Goal: Complete application form

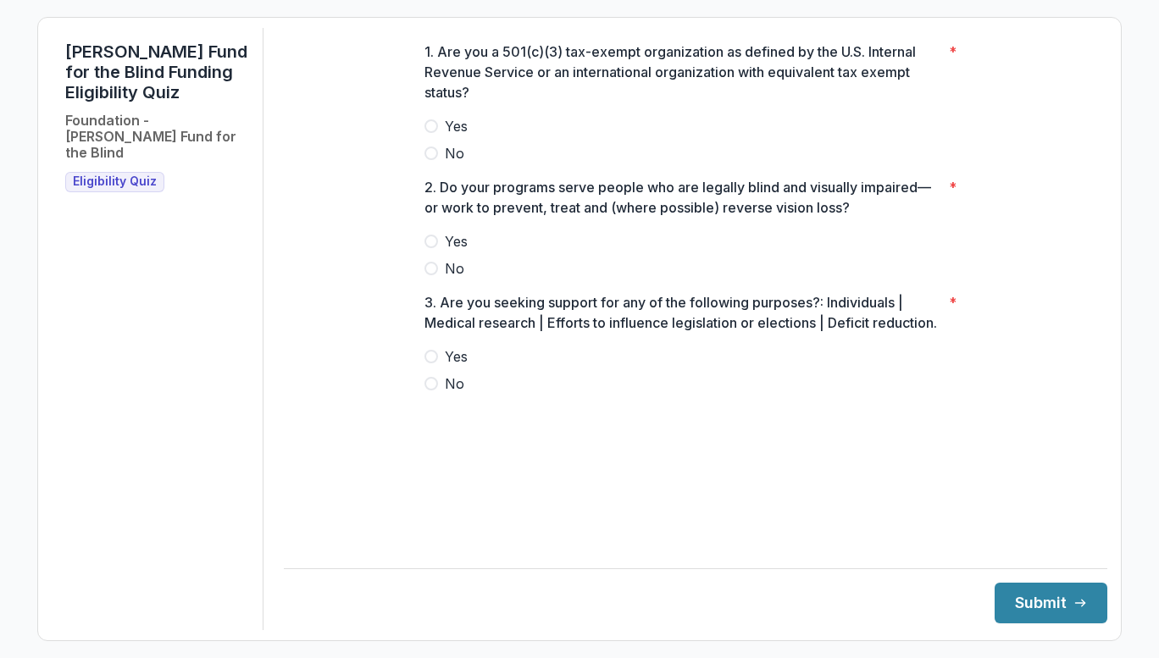
click at [441, 136] on label "Yes" at bounding box center [696, 126] width 542 height 20
click at [438, 252] on label "Yes" at bounding box center [696, 241] width 542 height 20
click at [431, 391] on span at bounding box center [432, 384] width 14 height 14
click at [1074, 606] on icon "submit" at bounding box center [1081, 604] width 14 height 14
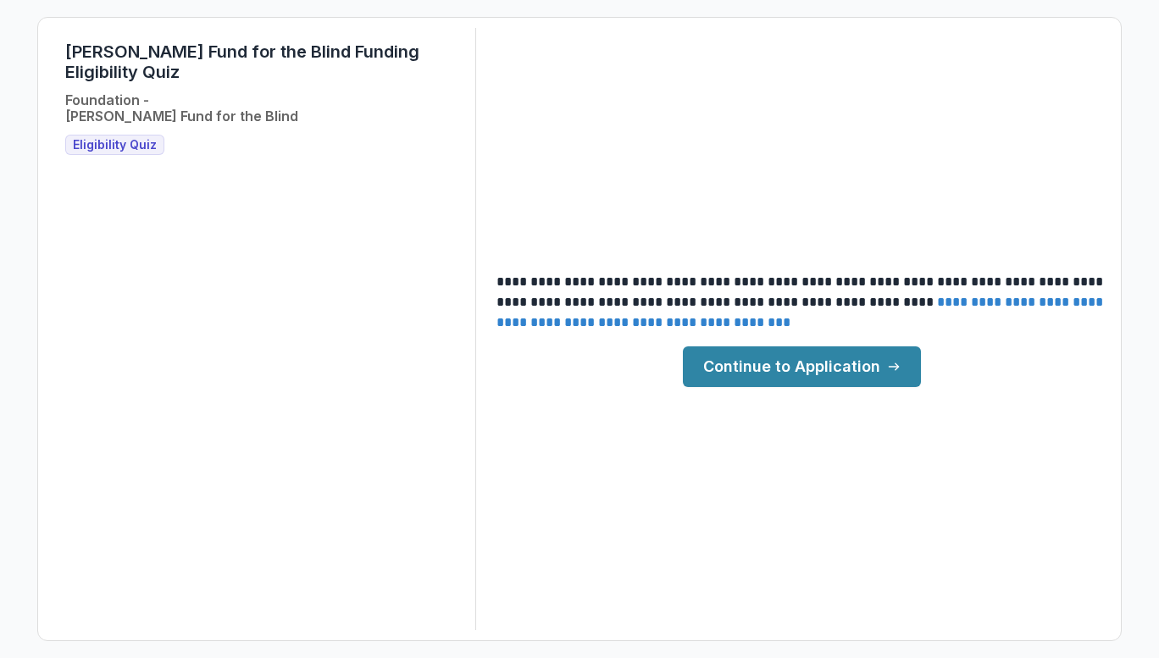
click at [858, 355] on link "Continue to Application" at bounding box center [802, 367] width 238 height 41
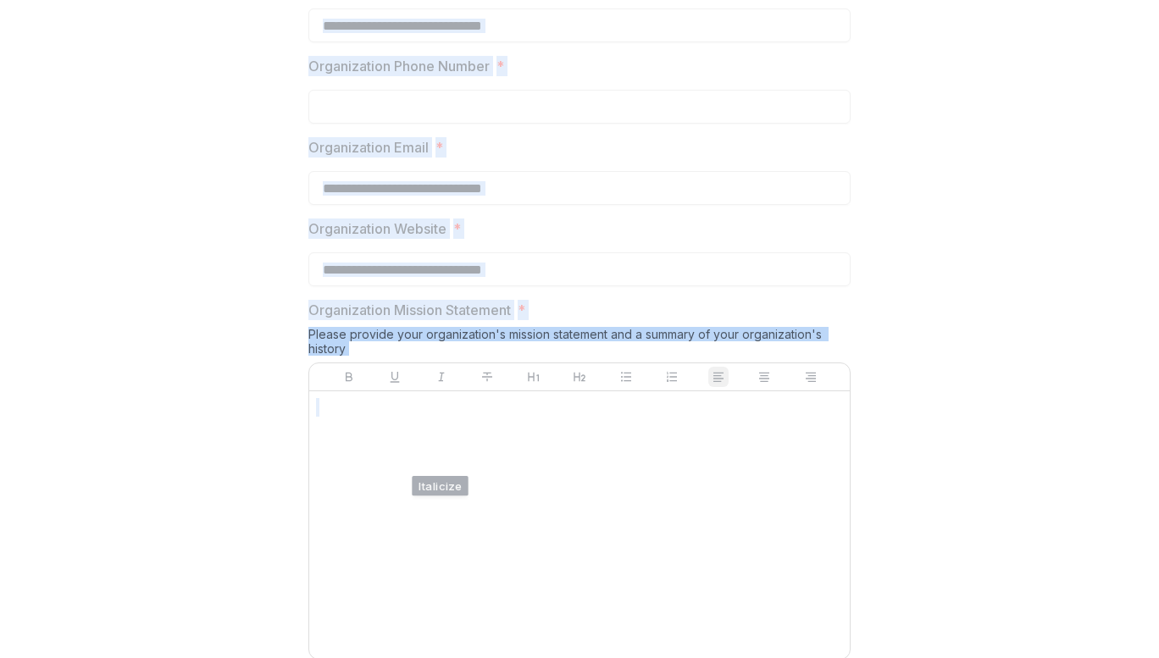
scroll to position [1312, 0]
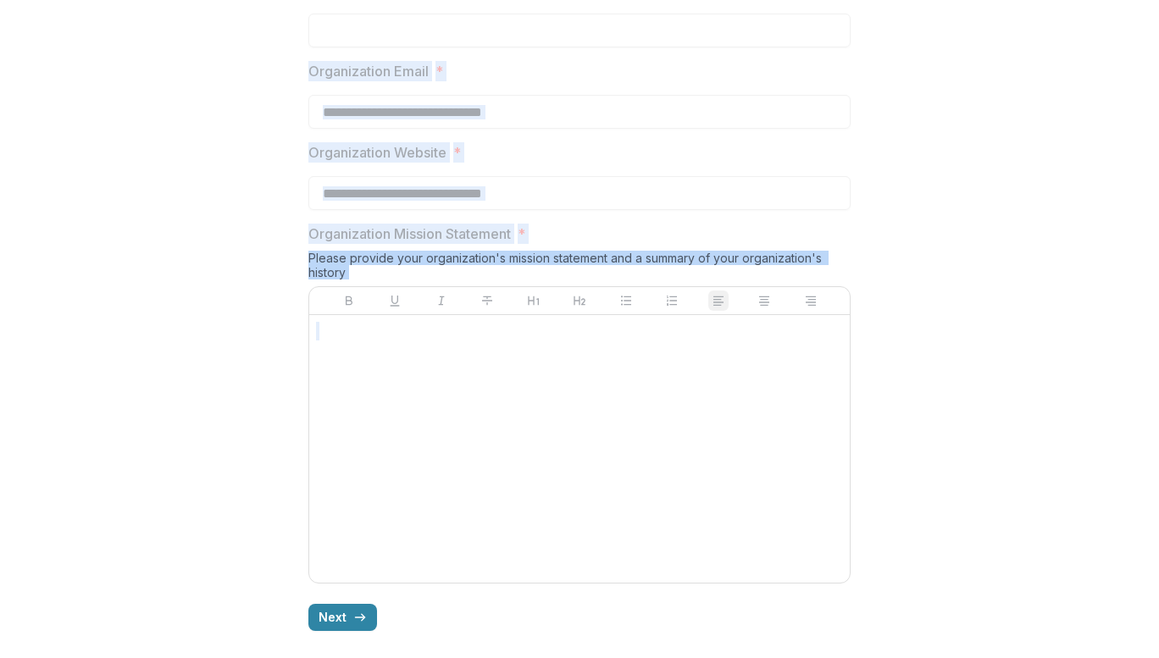
drag, startPoint x: 292, startPoint y: 207, endPoint x: 433, endPoint y: 583, distance: 402.0
copy div "**********"
click at [360, 622] on icon "button" at bounding box center [360, 618] width 14 height 14
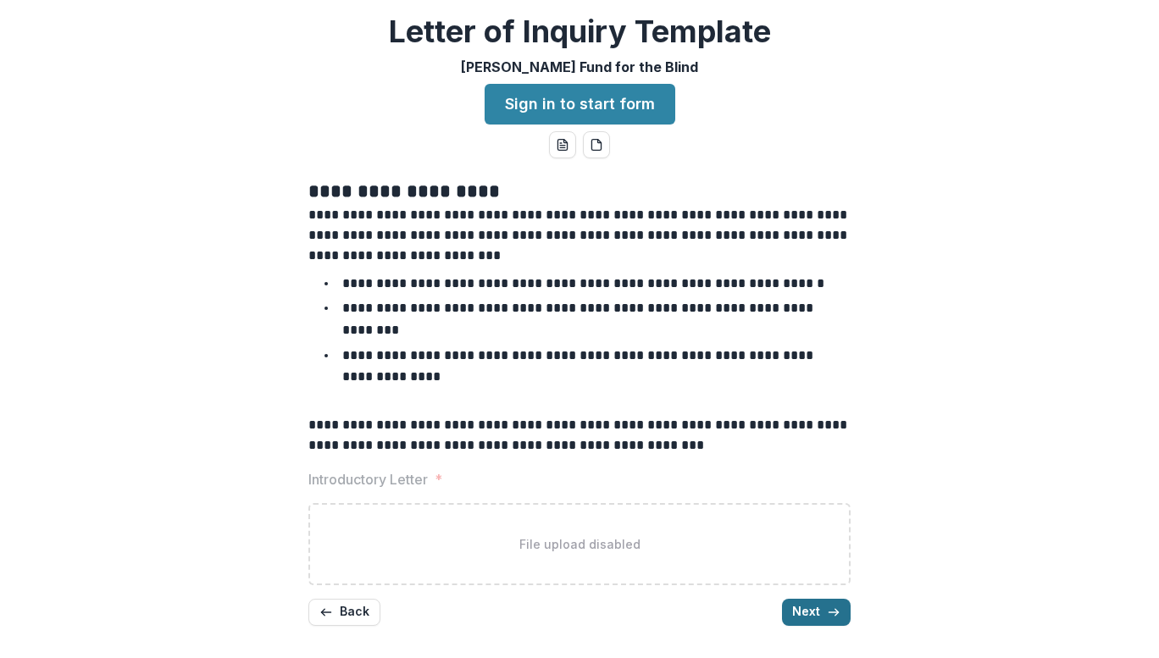
scroll to position [0, 0]
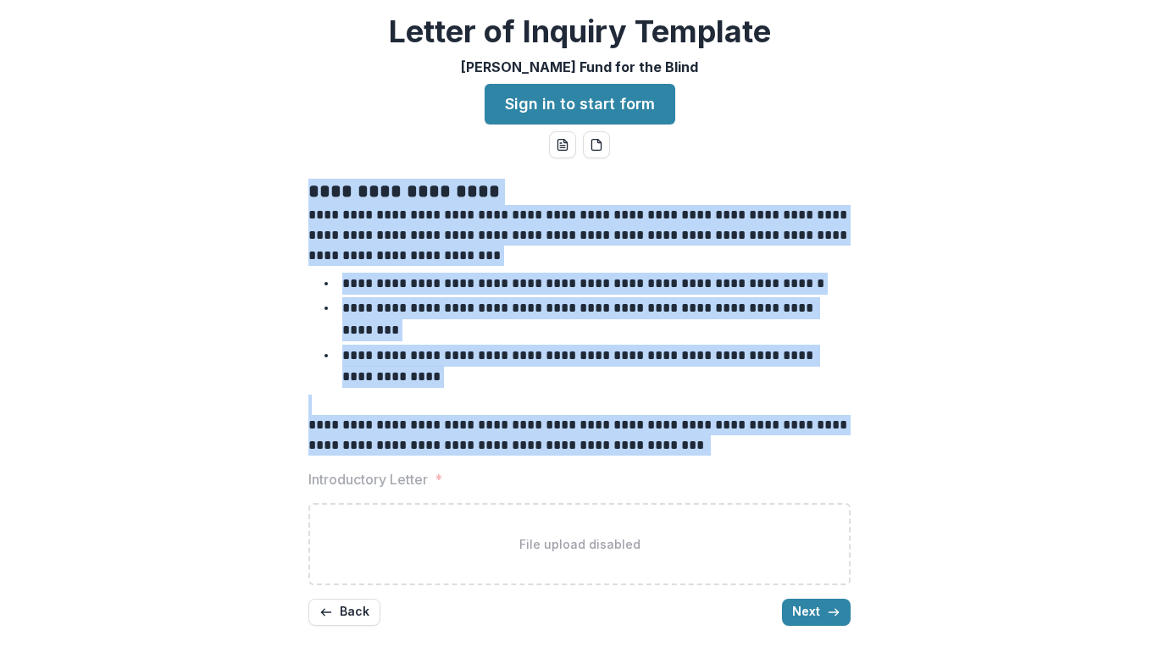
drag, startPoint x: 292, startPoint y: 180, endPoint x: 742, endPoint y: 425, distance: 513.5
click at [742, 425] on div "**********" at bounding box center [580, 405] width 1146 height 480
copy div "**********"
click at [814, 599] on button "Next" at bounding box center [816, 612] width 69 height 27
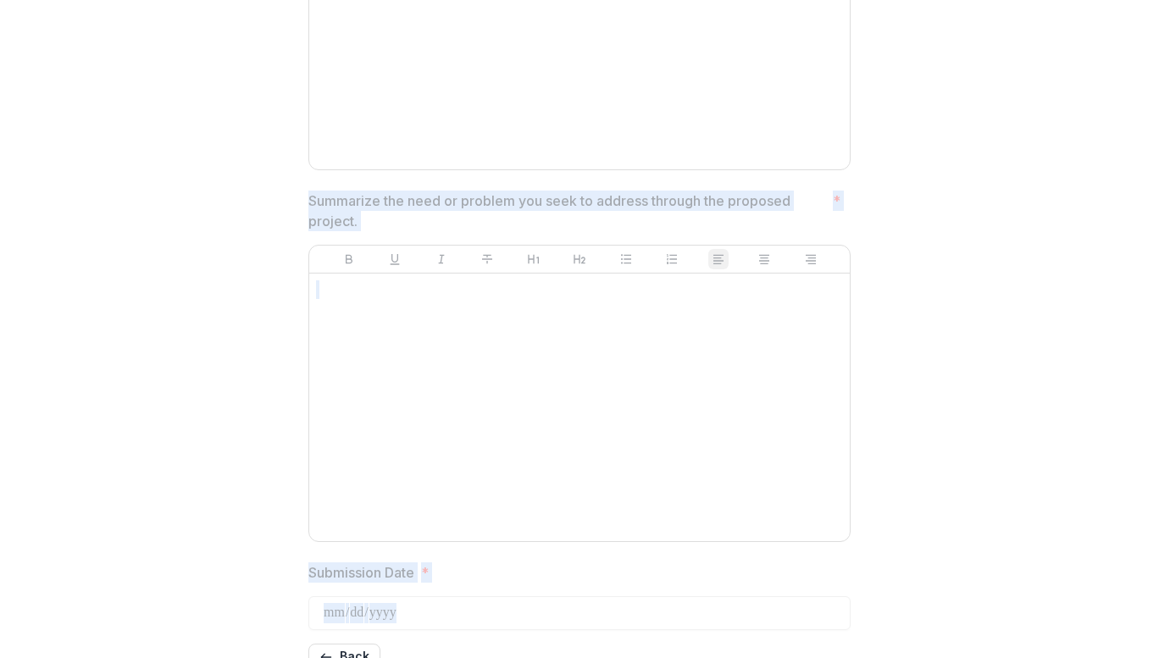
scroll to position [969, 0]
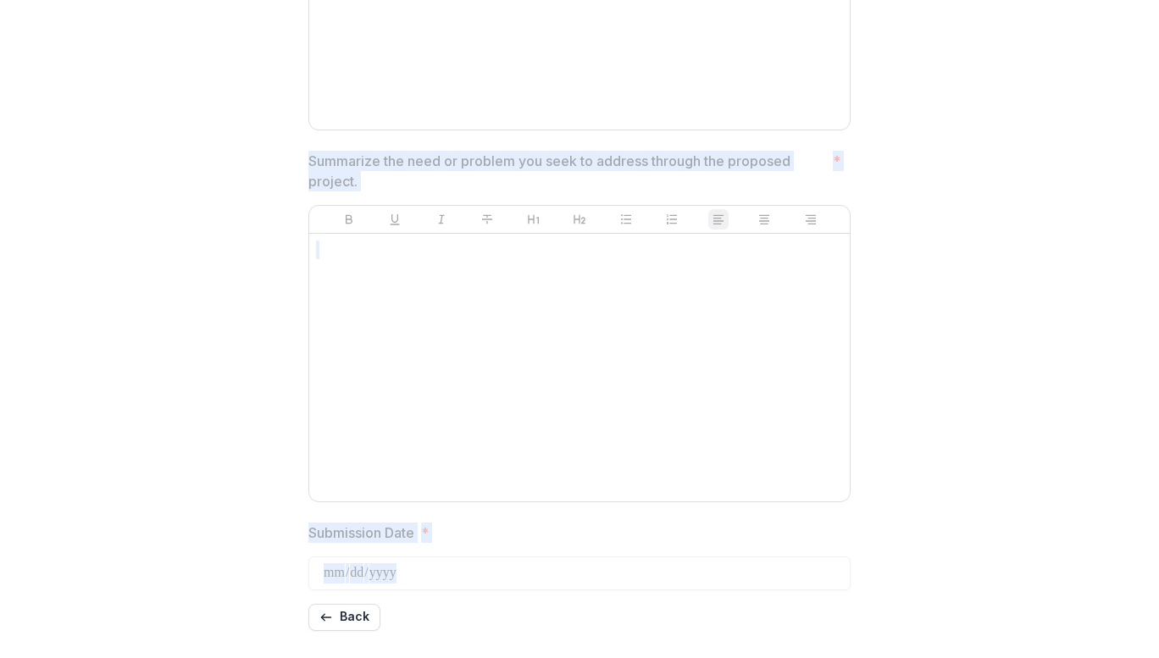
drag, startPoint x: 287, startPoint y: 181, endPoint x: 530, endPoint y: 604, distance: 487.4
copy div "**********"
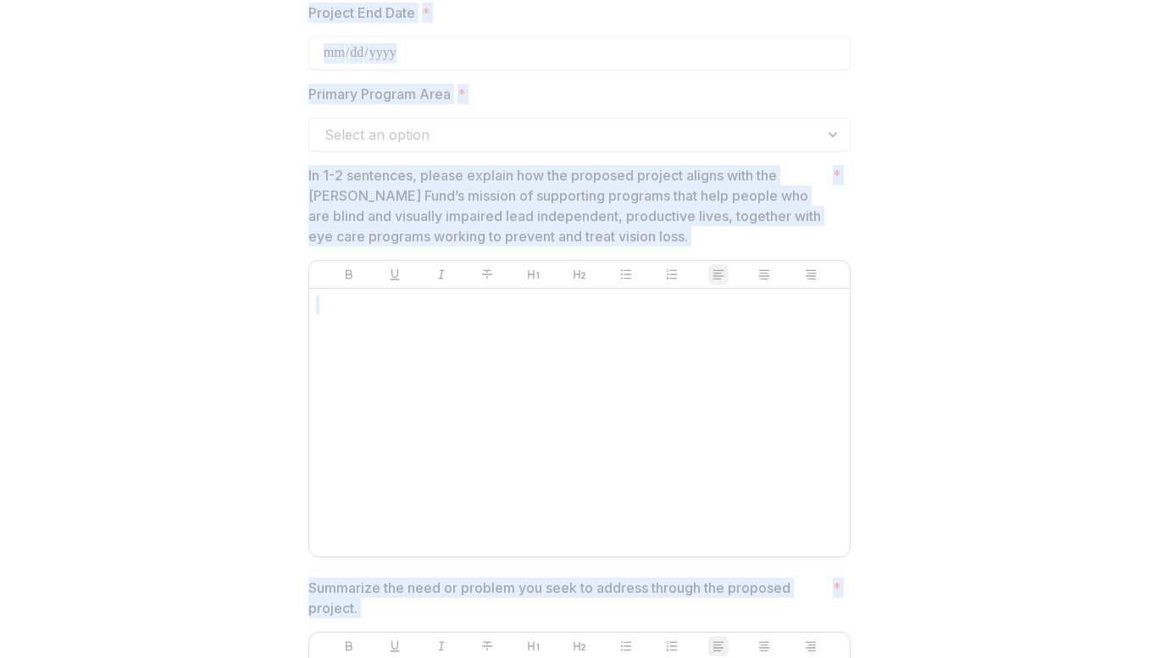
scroll to position [542, 0]
click at [1120, 265] on div "**********" at bounding box center [580, 347] width 1146 height 1448
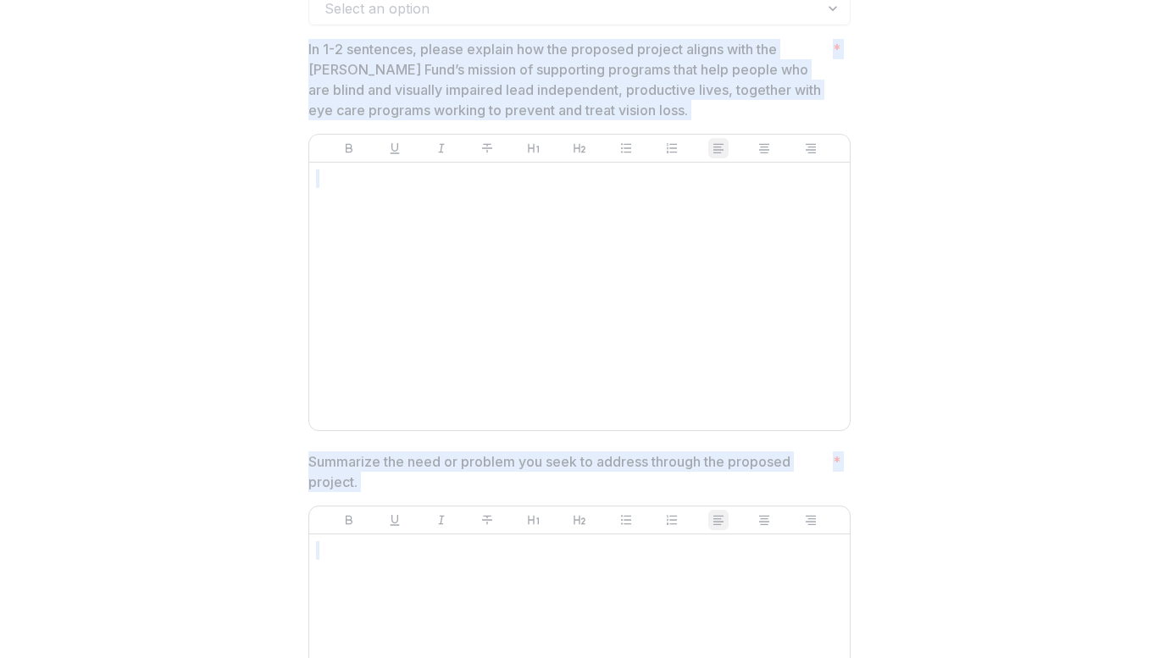
scroll to position [969, 0]
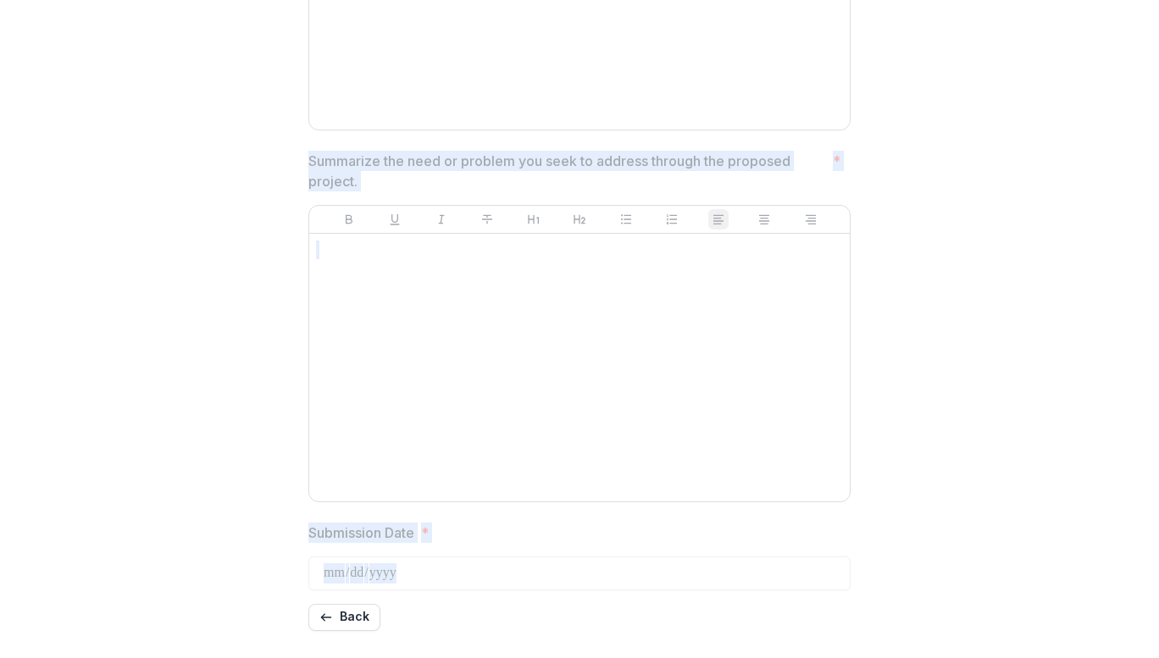
drag, startPoint x: 289, startPoint y: 166, endPoint x: 469, endPoint y: 628, distance: 495.6
copy div "In 1-2 sentences, please explain how the proposed project aligns with the [PERS…"
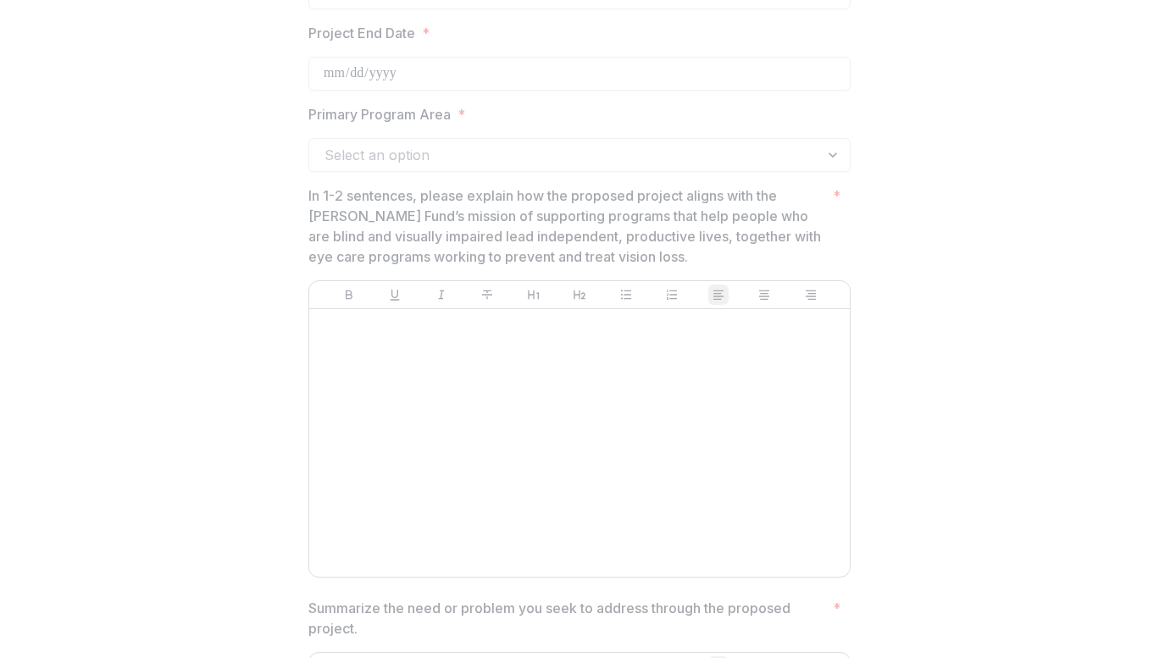
scroll to position [475, 0]
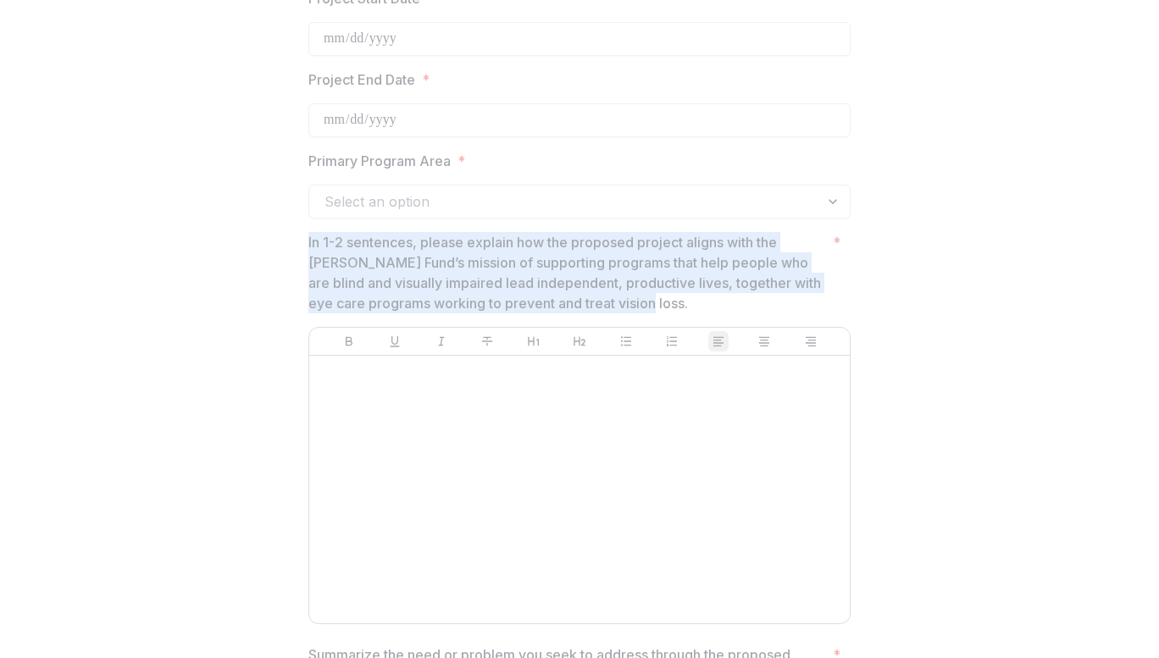
drag, startPoint x: 302, startPoint y: 239, endPoint x: 633, endPoint y: 311, distance: 339.1
click at [633, 311] on div "**********" at bounding box center [579, 415] width 569 height 1448
copy p "In 1-2 sentences, please explain how the proposed project aligns with the [PERS…"
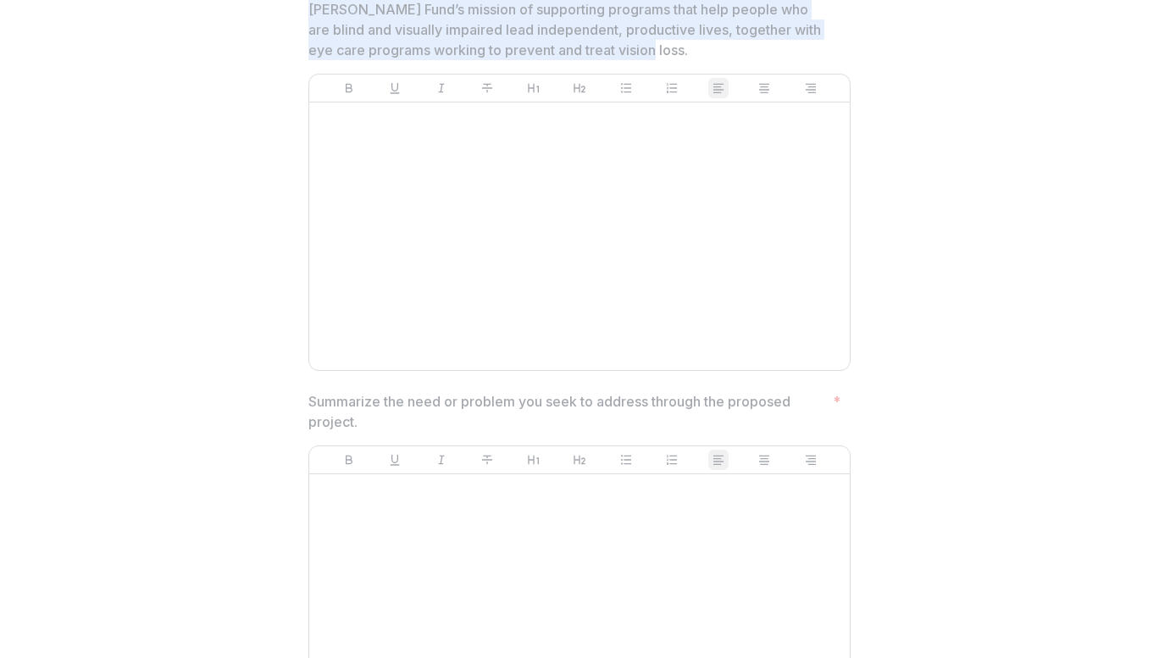
scroll to position [731, 0]
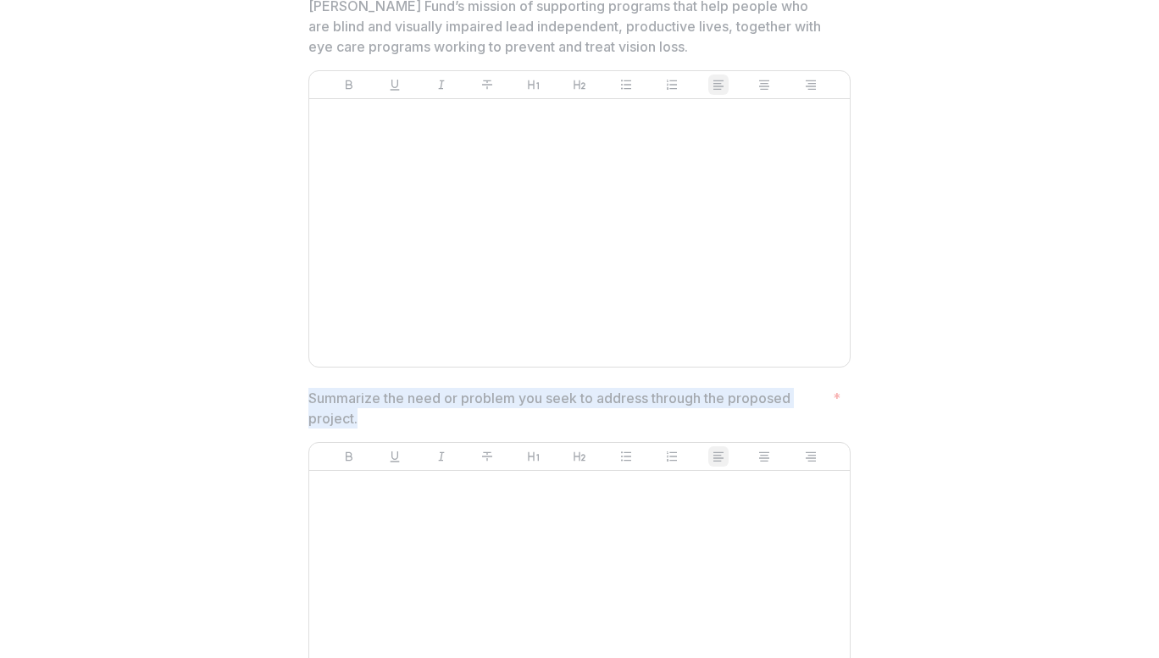
drag, startPoint x: 306, startPoint y: 395, endPoint x: 369, endPoint y: 425, distance: 69.7
click at [369, 425] on p "Summarize the need or problem you seek to address through the proposed project." at bounding box center [567, 408] width 518 height 41
copy p "Summarize the need or problem you seek to address through the proposed project."
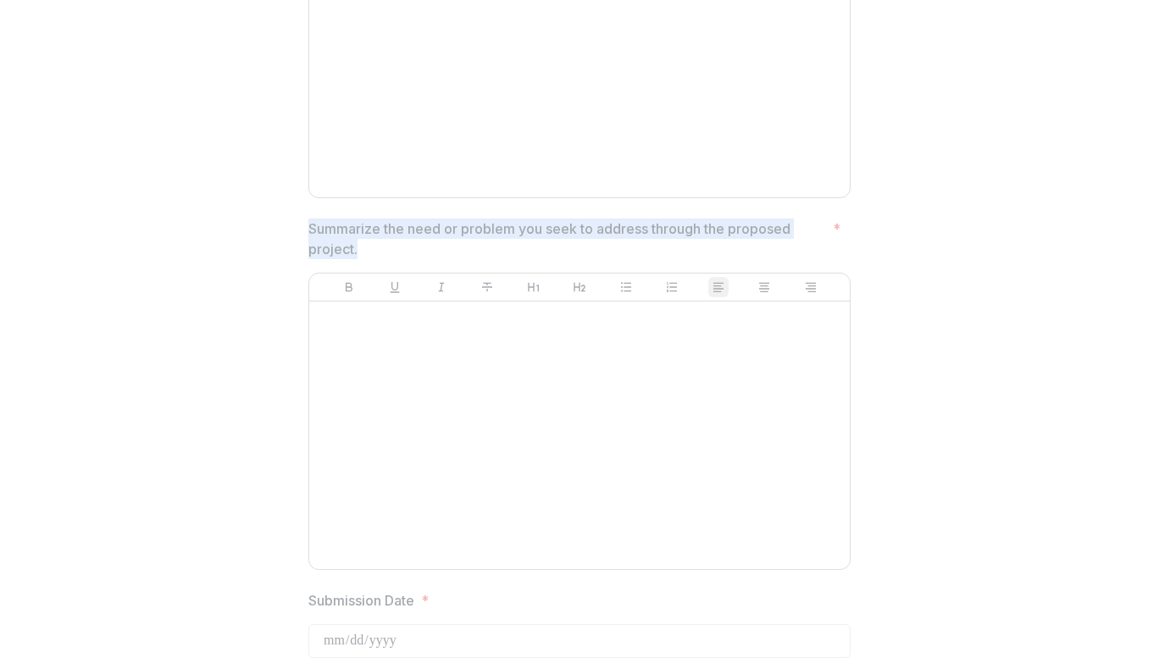
scroll to position [969, 0]
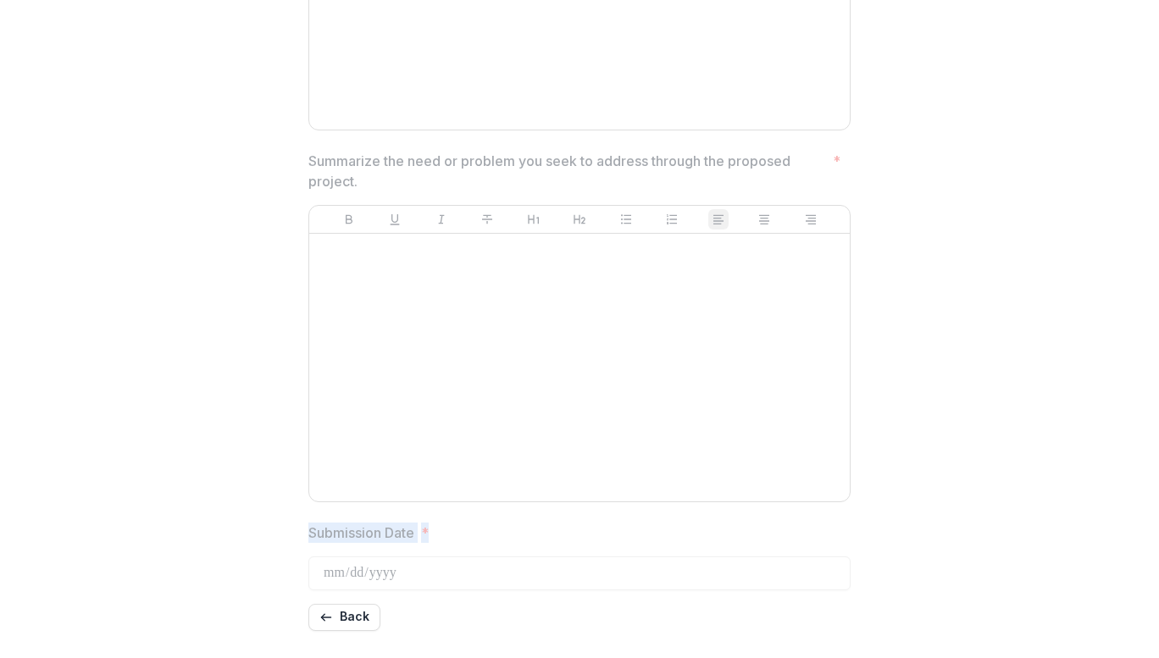
drag, startPoint x: 435, startPoint y: 533, endPoint x: 297, endPoint y: 531, distance: 138.1
copy label "Submission Date *"
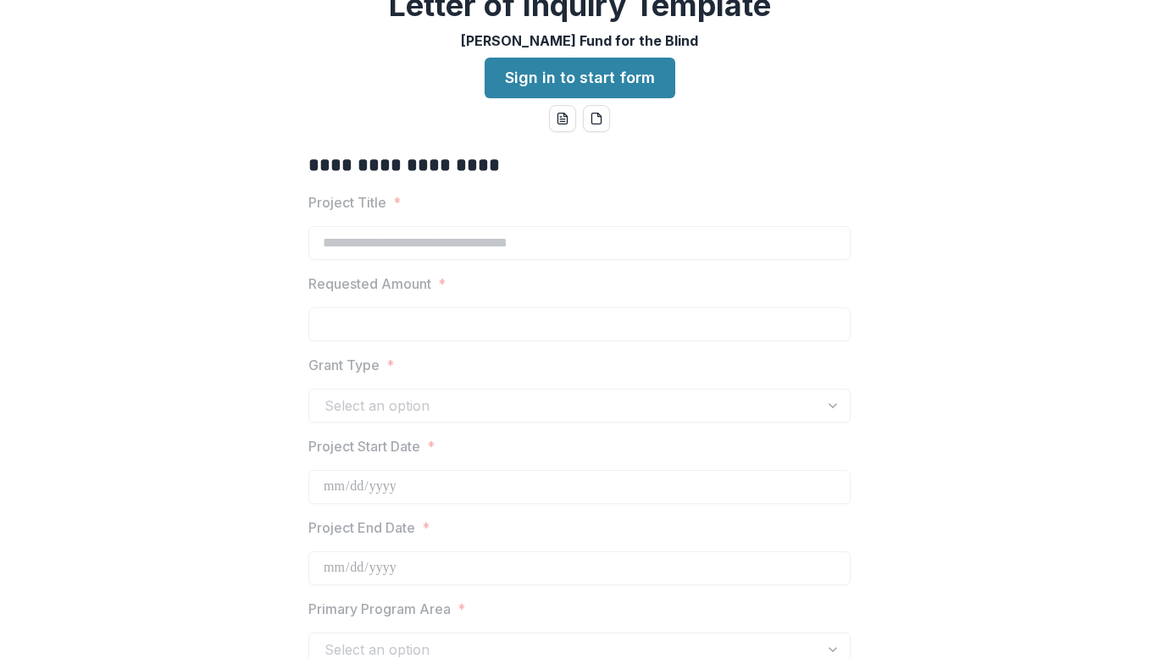
scroll to position [0, 0]
